Goal: Find specific page/section: Find specific page/section

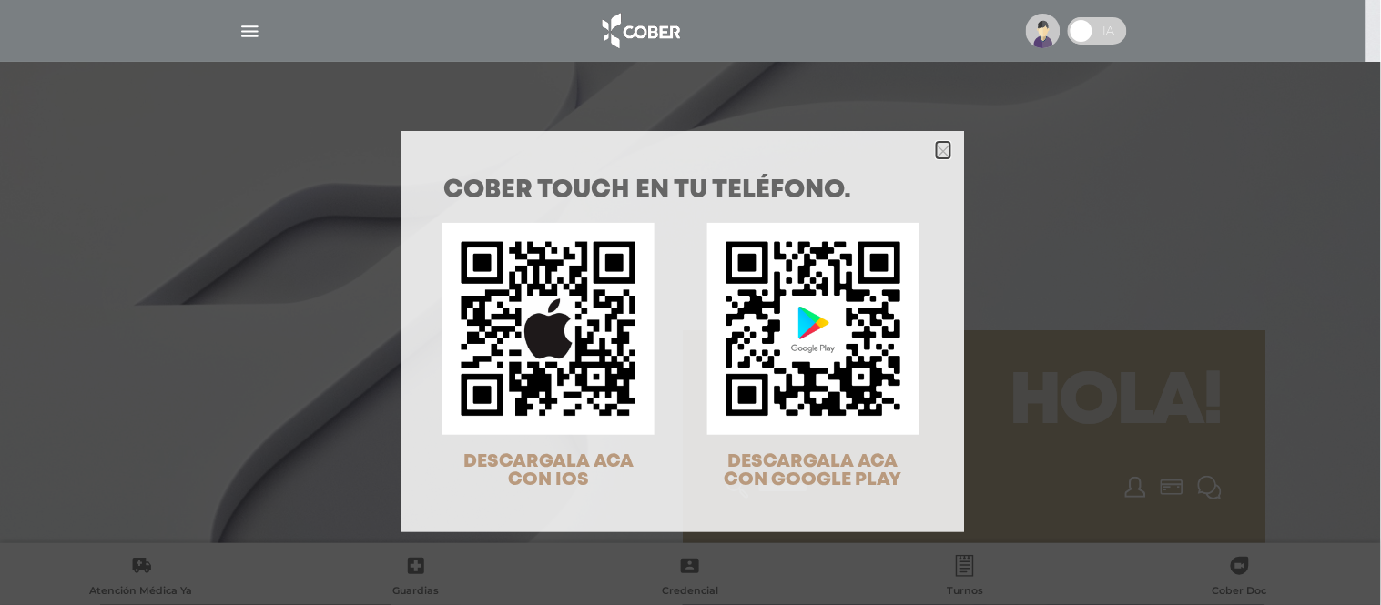
click at [937, 151] on icon "Close" at bounding box center [944, 152] width 14 height 14
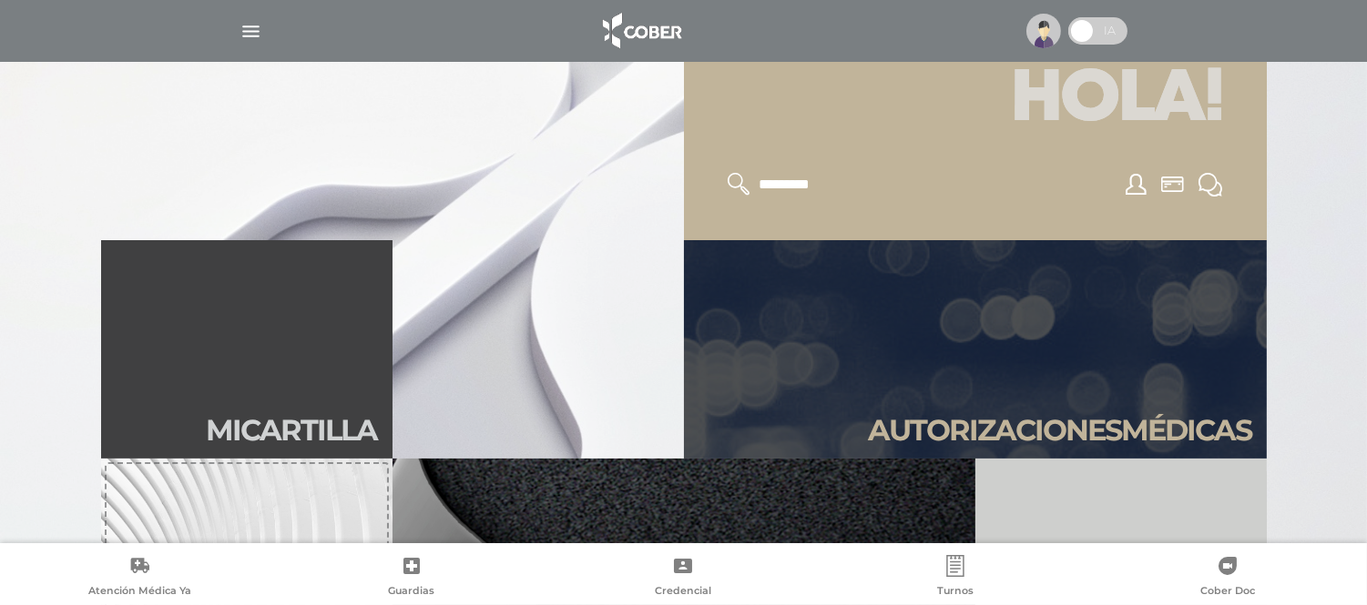
scroll to position [101, 0]
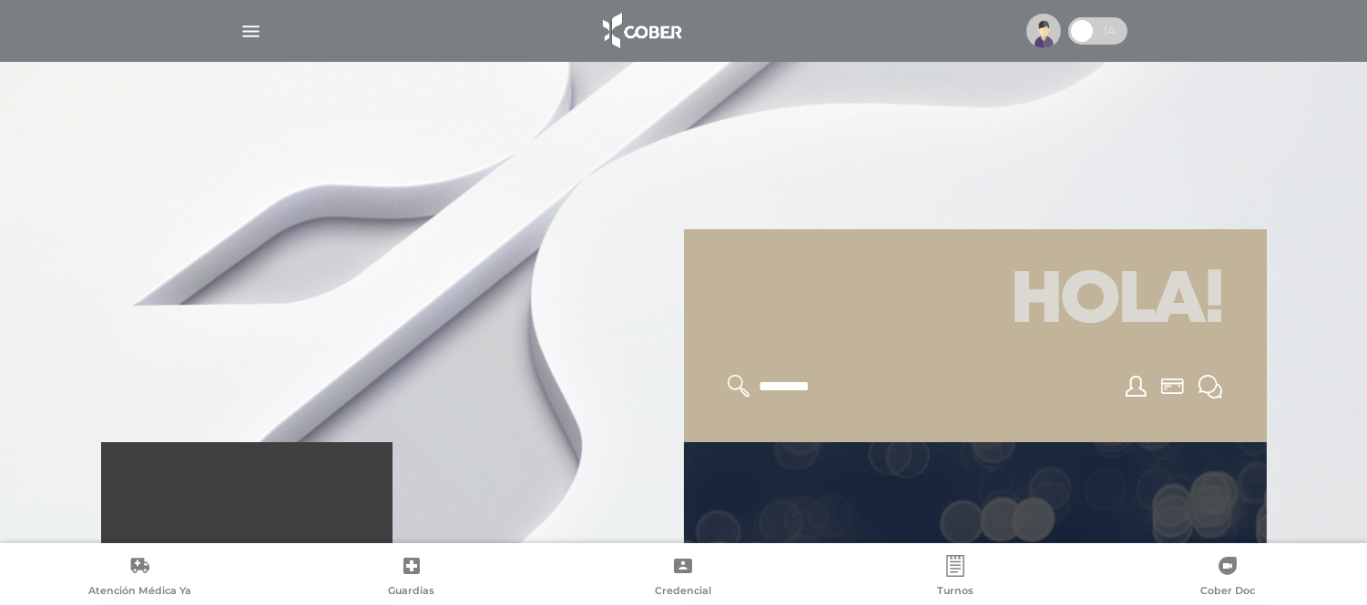
click at [269, 33] on div at bounding box center [684, 31] width 932 height 44
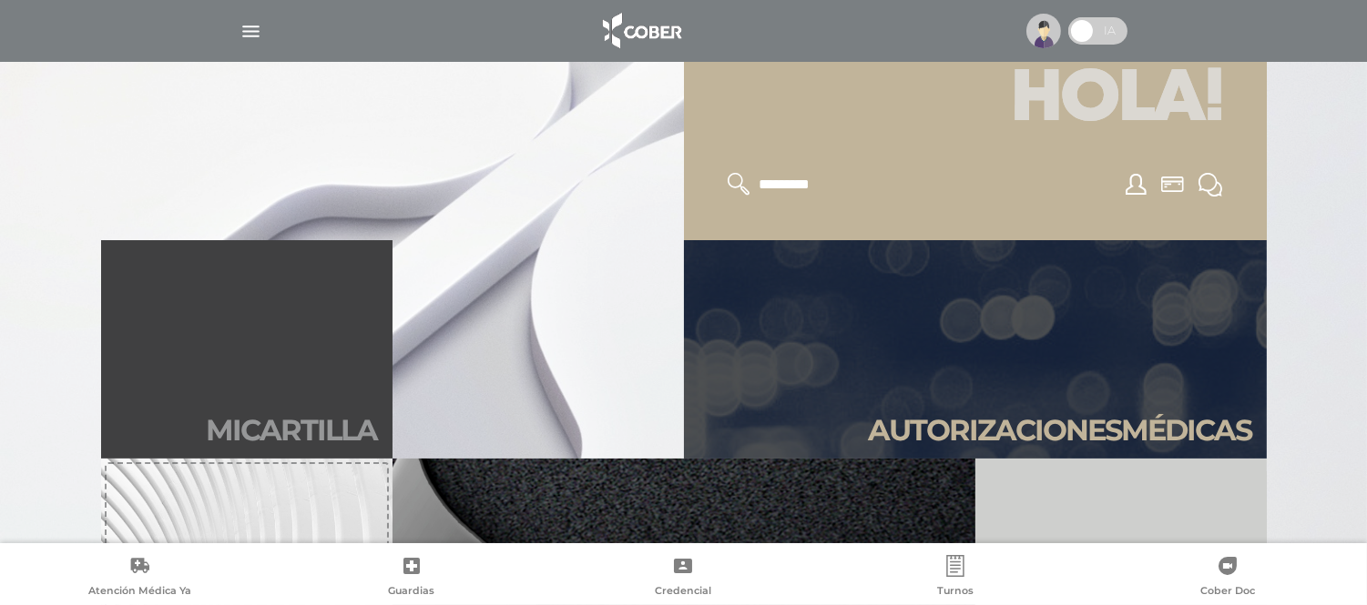
scroll to position [404, 0]
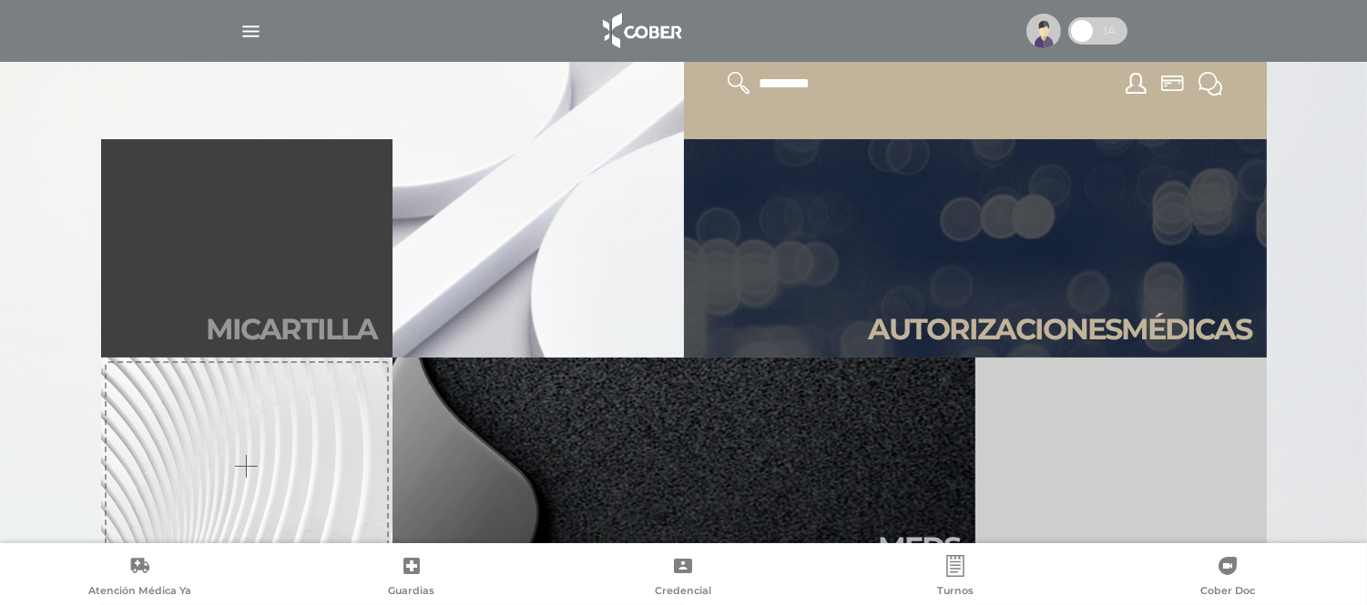
click at [247, 242] on link "Mi car tilla" at bounding box center [246, 248] width 291 height 219
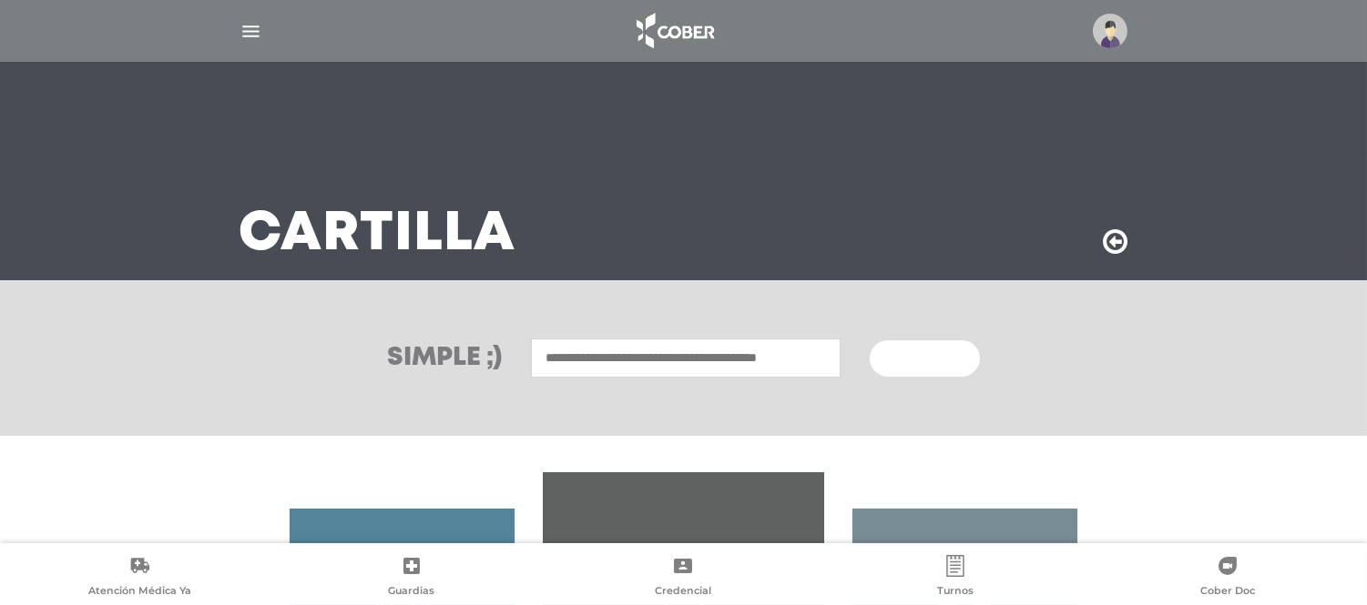
click at [543, 365] on input "text" at bounding box center [686, 358] width 310 height 39
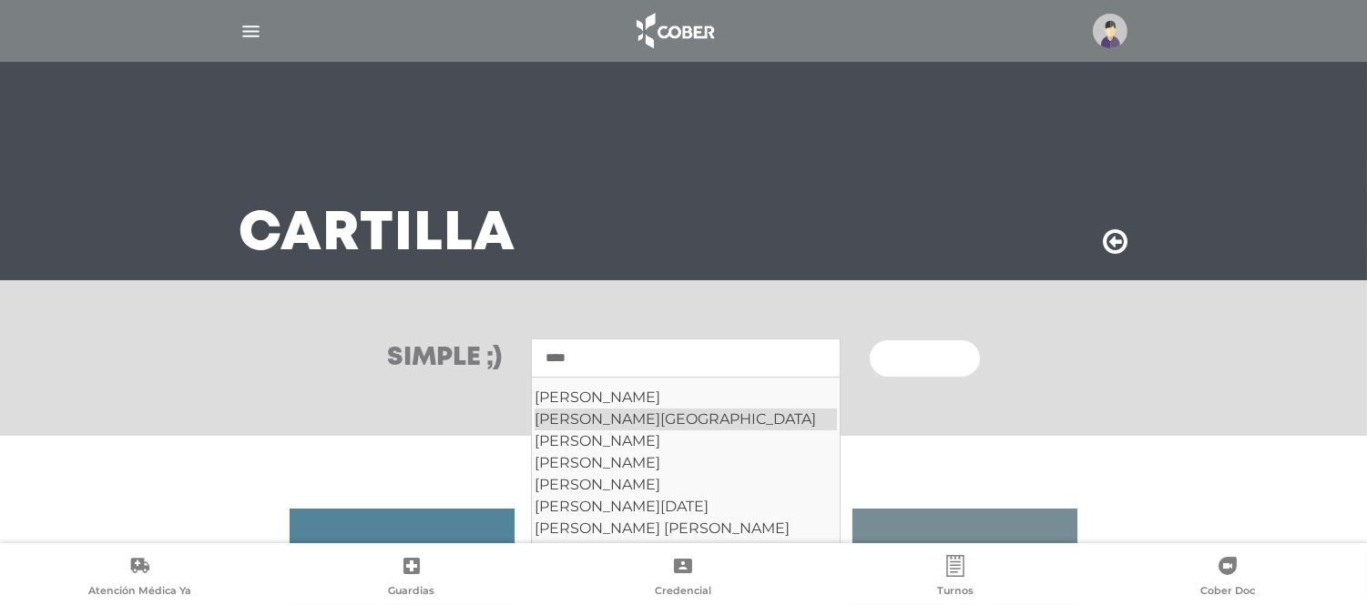
click at [605, 412] on div "Jose C. Paz" at bounding box center [685, 420] width 302 height 22
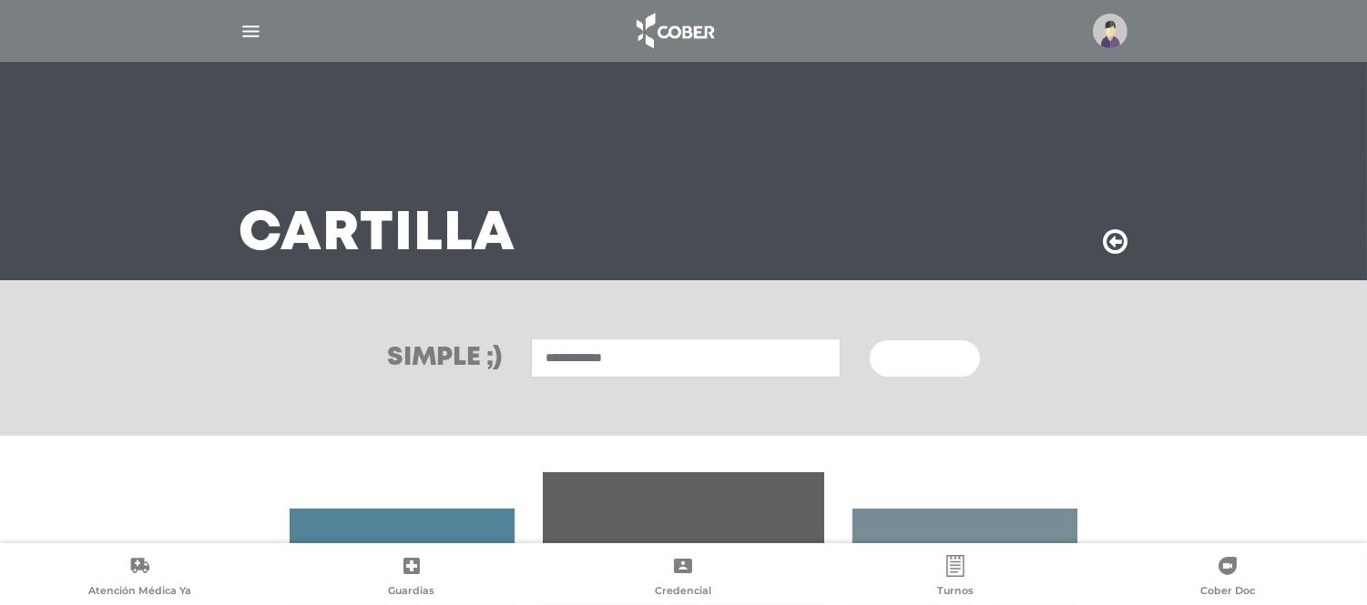
type input "**********"
click at [900, 371] on button "Buscar" at bounding box center [923, 359] width 109 height 36
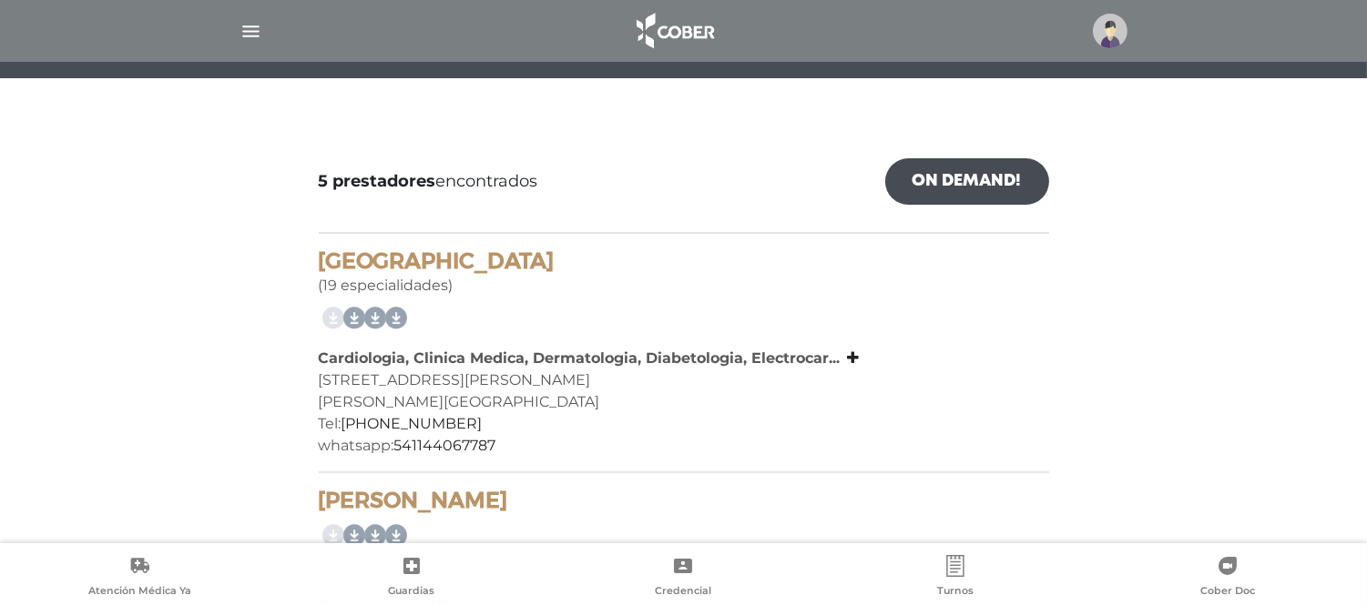
scroll to position [303, 0]
